Goal: Information Seeking & Learning: Learn about a topic

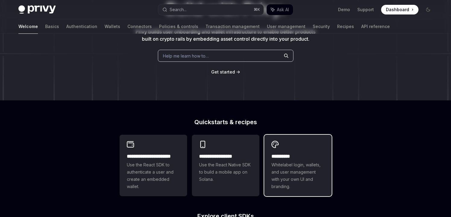
scroll to position [129, 0]
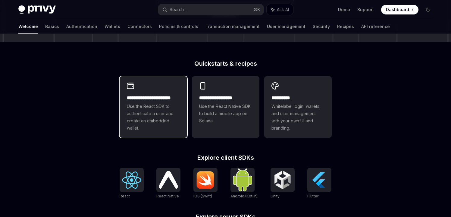
click at [170, 103] on span "Use the React SDK to authenticate a user and create an embedded wallet." at bounding box center [153, 117] width 53 height 29
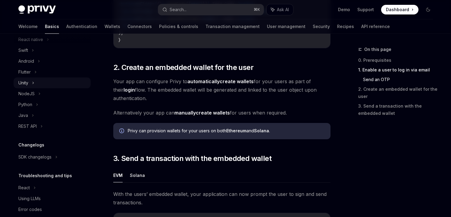
scroll to position [158, 0]
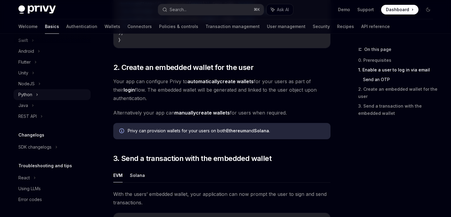
click at [29, 94] on div "Python" at bounding box center [25, 94] width 14 height 7
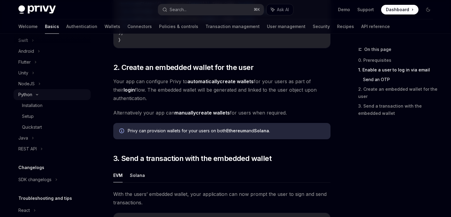
scroll to position [19, 0]
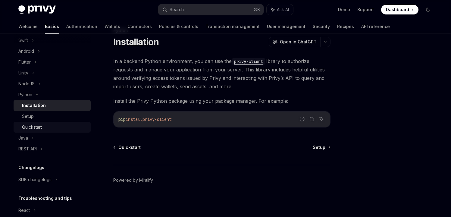
click at [46, 127] on div "Quickstart" at bounding box center [54, 126] width 65 height 7
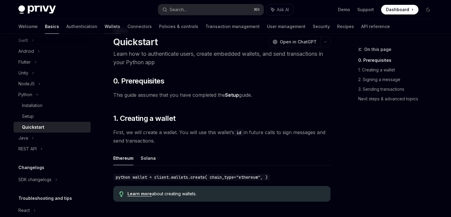
click at [105, 27] on link "Wallets" at bounding box center [113, 26] width 16 height 14
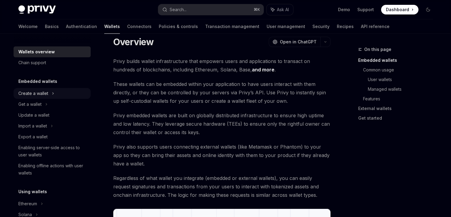
click at [73, 96] on div "Create a wallet" at bounding box center [52, 93] width 77 height 11
type textarea "*"
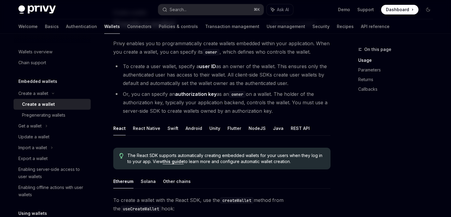
scroll to position [66, 0]
